Goal: Information Seeking & Learning: Compare options

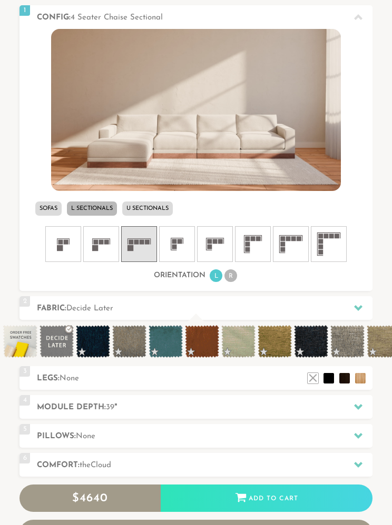
scroll to position [349, 0]
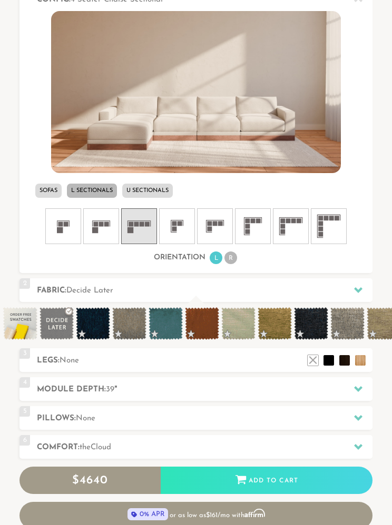
click at [163, 192] on li "U Sectionals" at bounding box center [147, 191] width 51 height 14
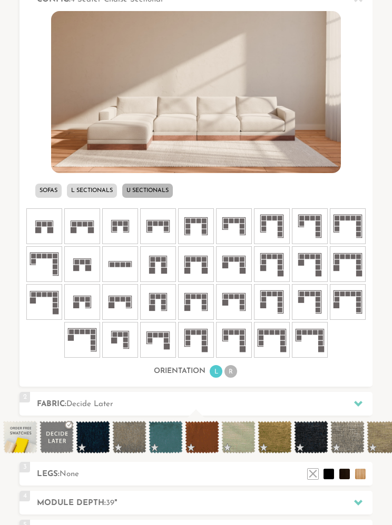
scroll to position [9643, 392]
click at [82, 186] on li "L Sectionals" at bounding box center [92, 191] width 50 height 14
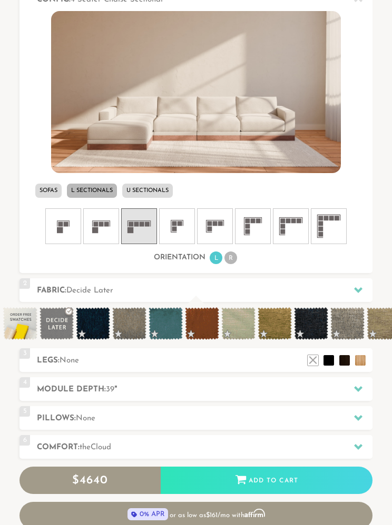
click at [262, 230] on icon at bounding box center [253, 227] width 32 height 32
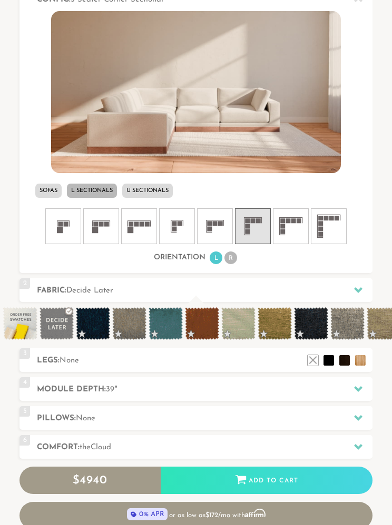
click at [296, 219] on rect at bounding box center [298, 221] width 5 height 5
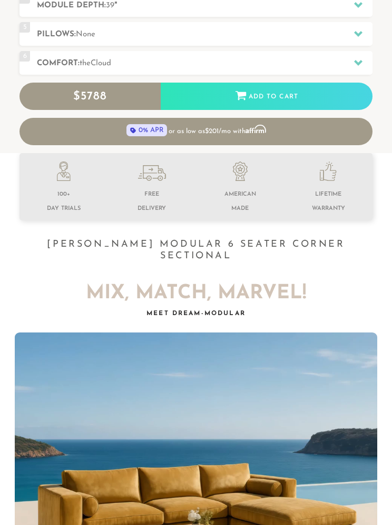
scroll to position [733, 0]
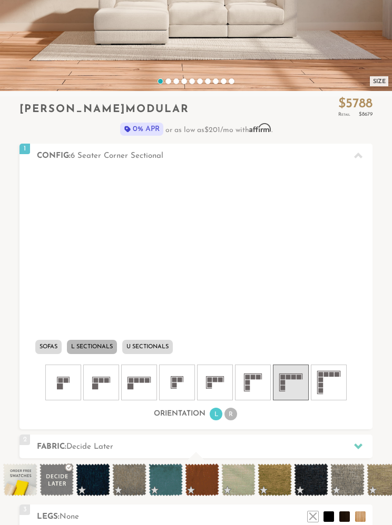
scroll to position [219, 0]
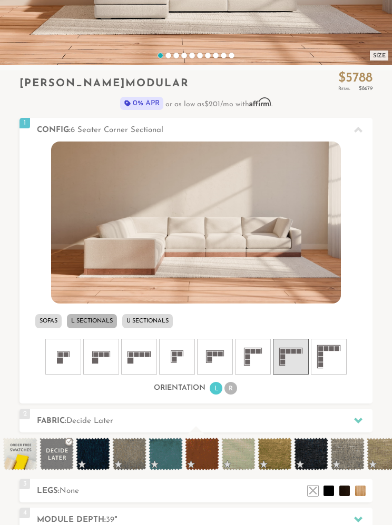
click at [321, 352] on rect at bounding box center [320, 354] width 5 height 5
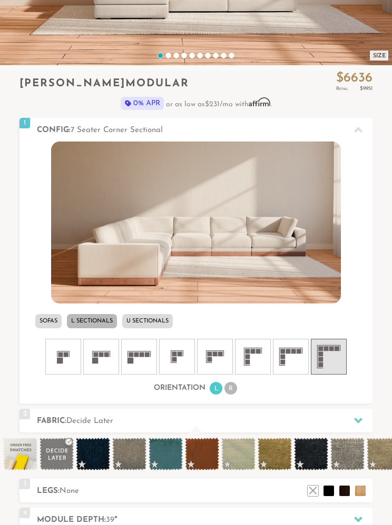
click at [292, 353] on rect at bounding box center [293, 352] width 5 height 5
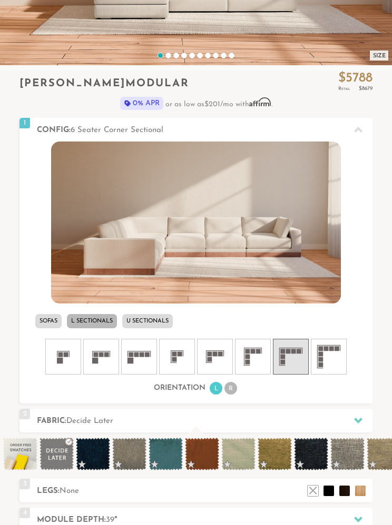
click at [320, 357] on icon at bounding box center [329, 357] width 32 height 32
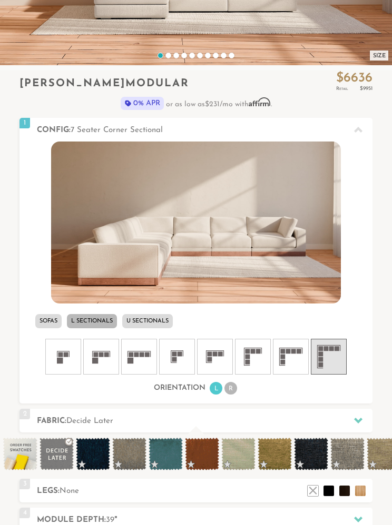
click at [291, 351] on rect at bounding box center [293, 352] width 5 height 5
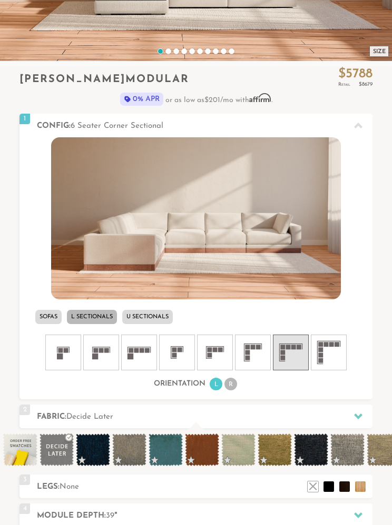
scroll to position [222, 0]
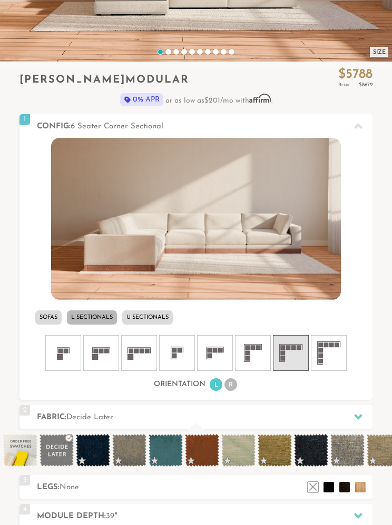
click at [241, 237] on img at bounding box center [195, 219] width 289 height 163
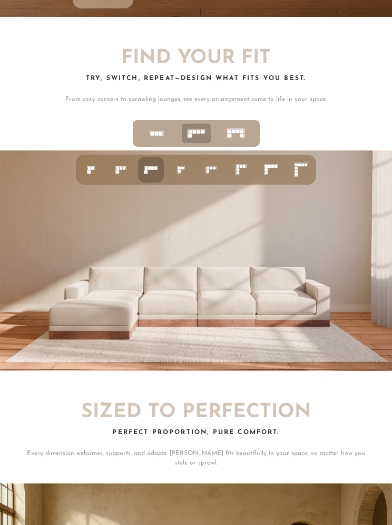
scroll to position [3085, 0]
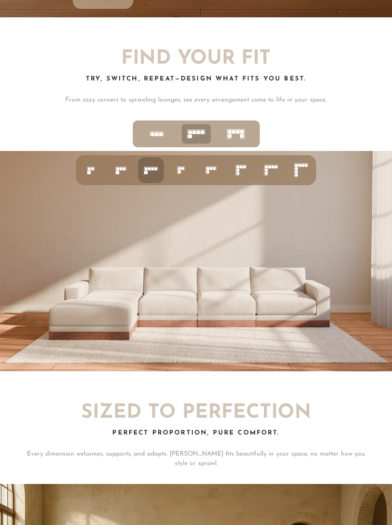
click at [191, 157] on li at bounding box center [181, 170] width 26 height 26
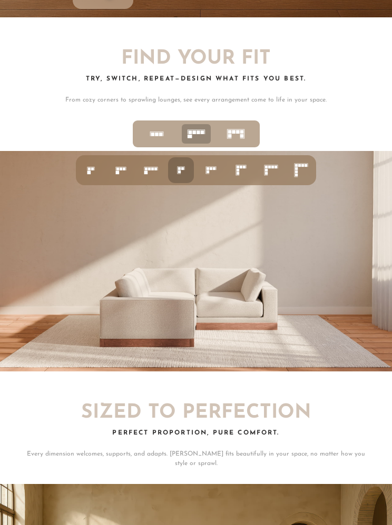
click at [217, 161] on icon at bounding box center [211, 170] width 18 height 18
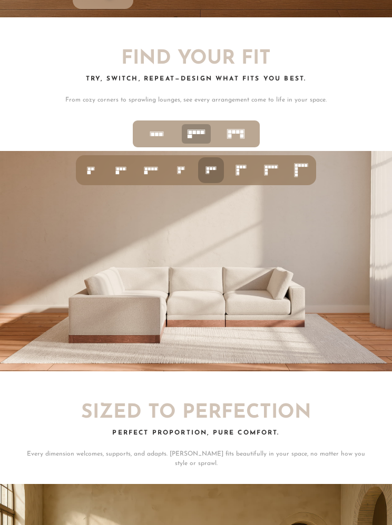
click at [259, 165] on li at bounding box center [271, 170] width 26 height 26
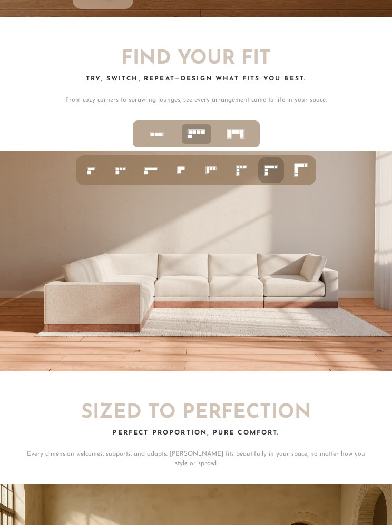
click at [247, 161] on icon at bounding box center [241, 170] width 18 height 18
